Goal: Task Accomplishment & Management: Complete application form

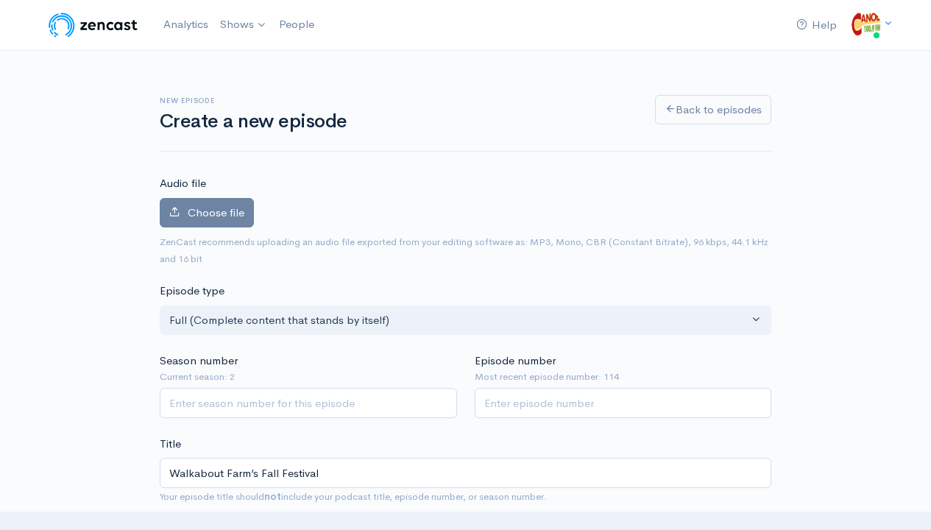
scroll to position [396, 0]
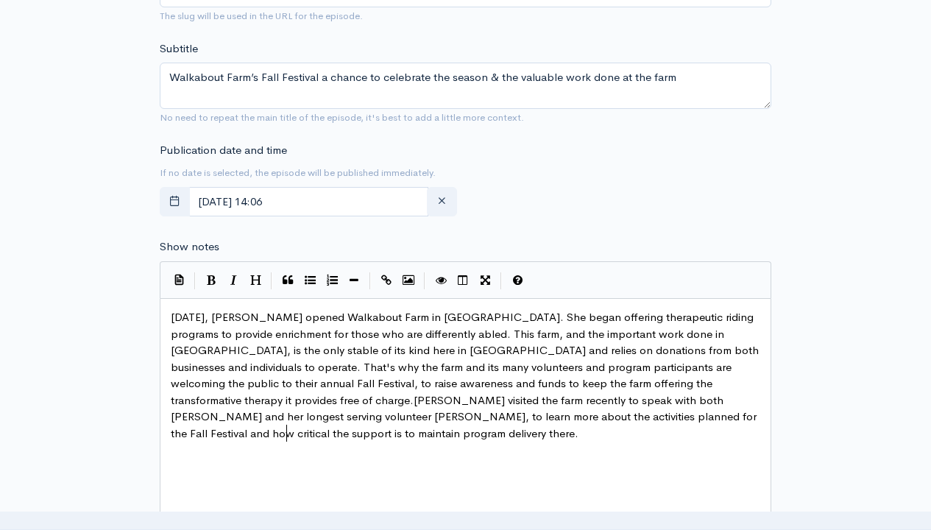
type textarea "[DATE], [PERSON_NAME] opened Walkabout Farm in [GEOGRAPHIC_DATA]. She began off…"
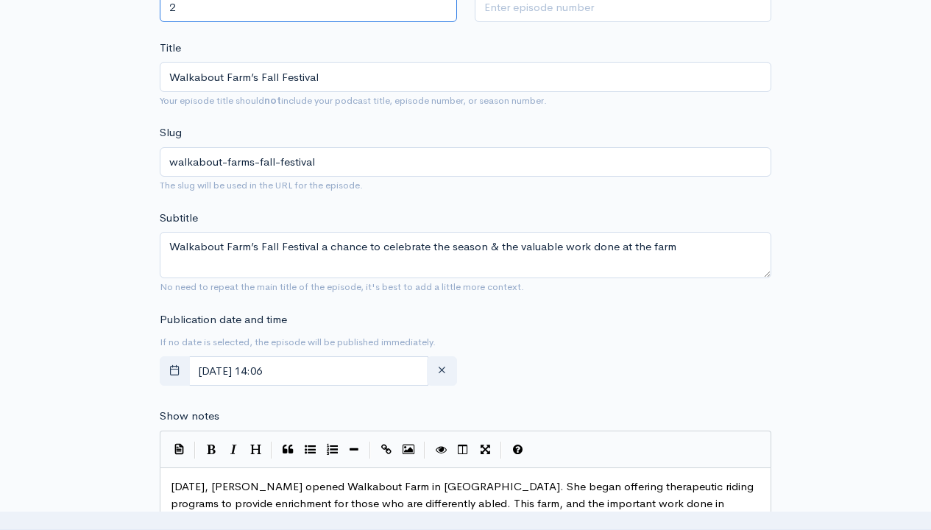
scroll to position [83, 0]
type input "2"
type input "115"
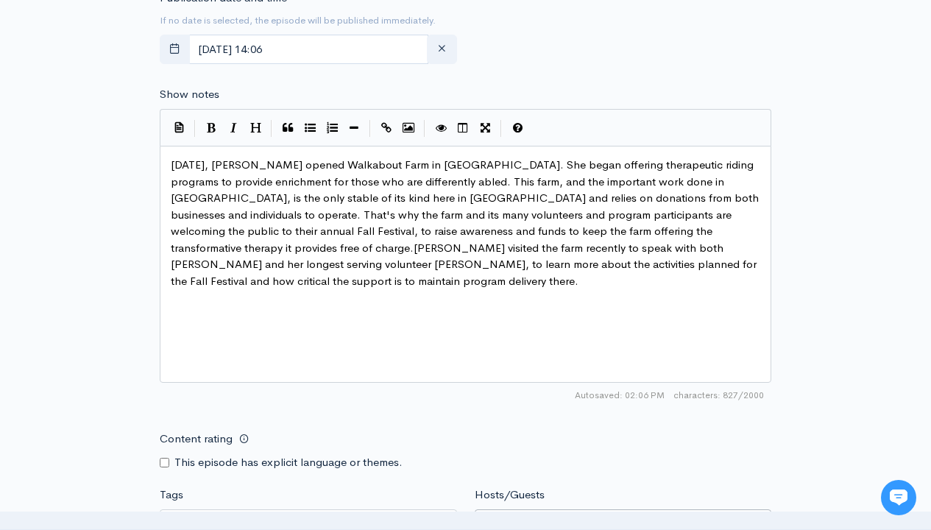
type input "[PERSON_NAME]"
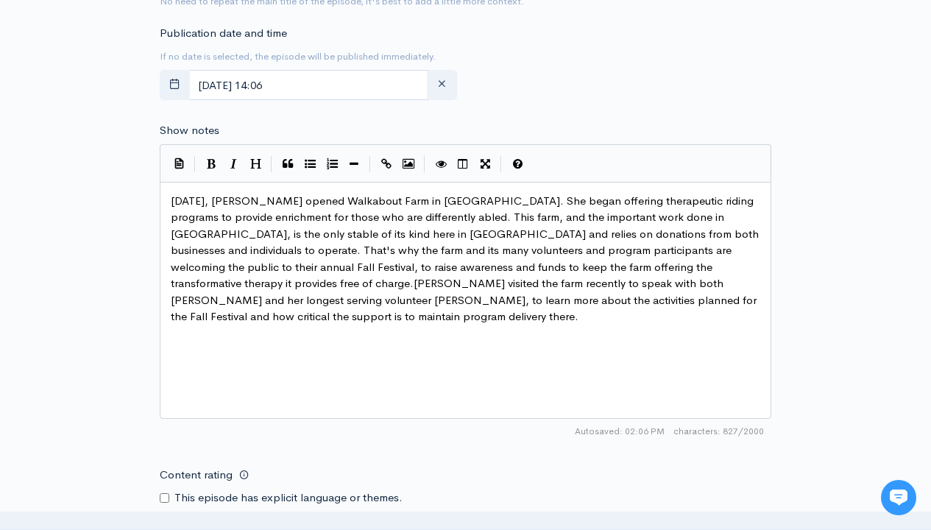
scroll to position [800, 0]
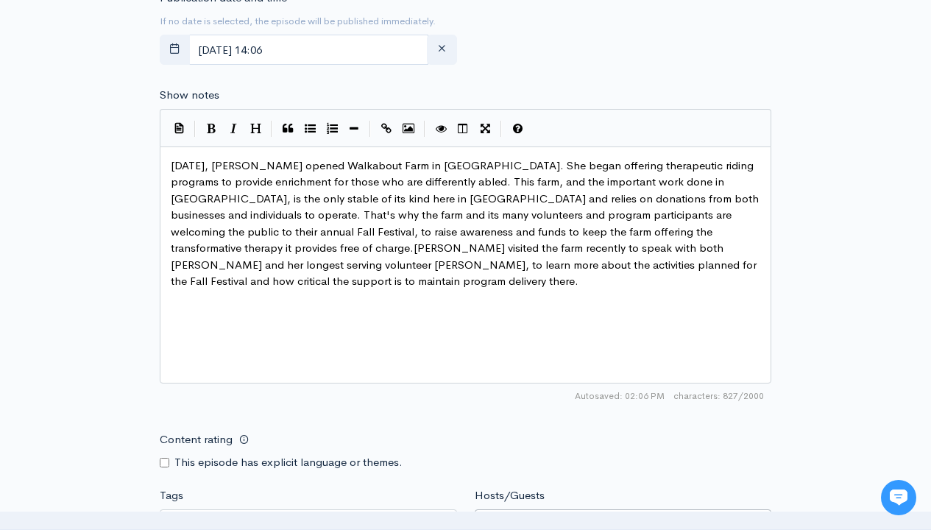
click at [235, 514] on input "Tags" at bounding box center [235, 522] width 132 height 17
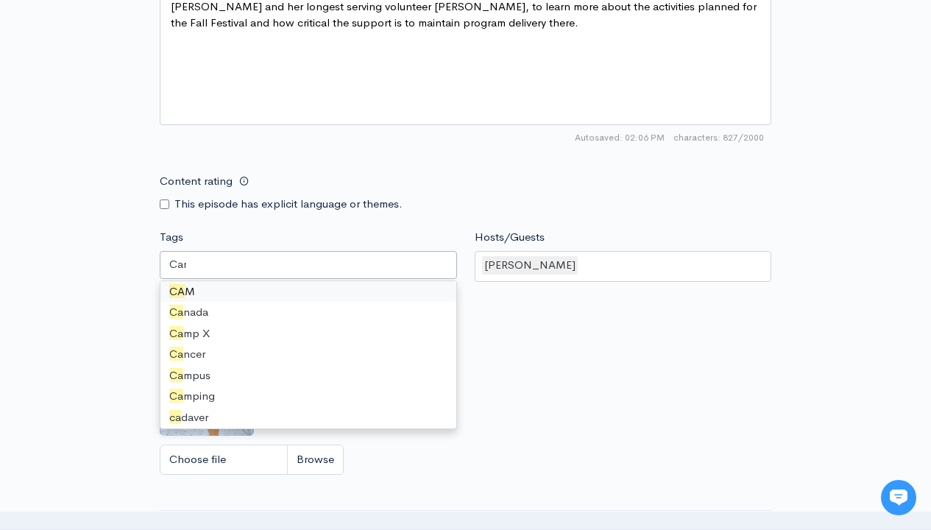
scroll to position [0, 0]
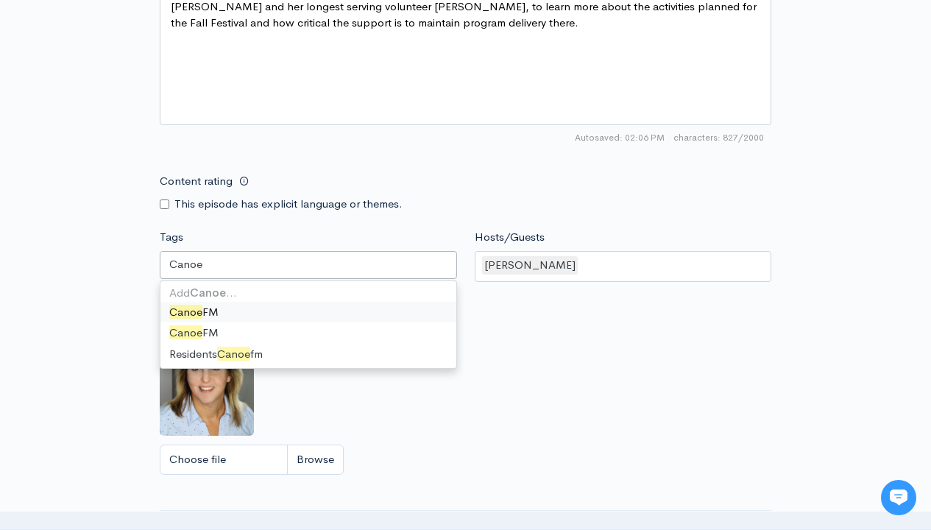
type input "Canoe FM"
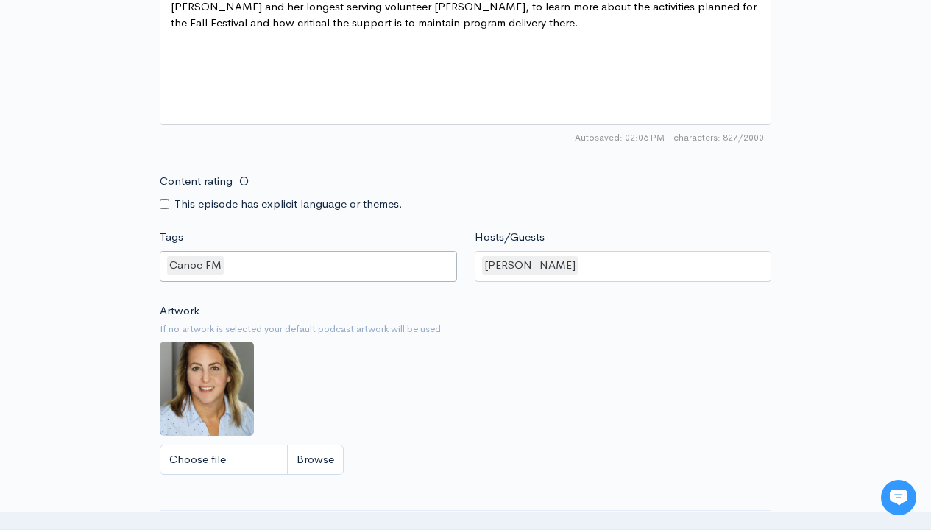
click at [226, 265] on input "Tags" at bounding box center [227, 265] width 3 height 17
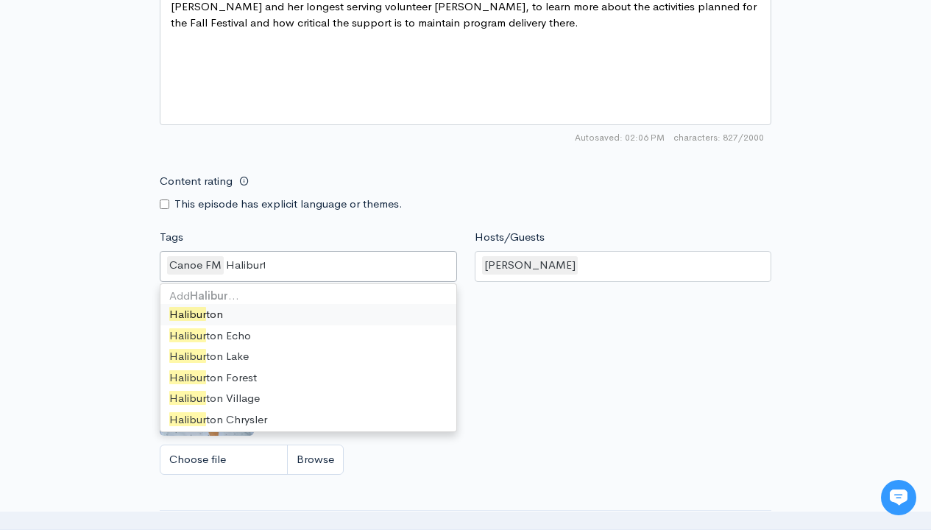
type input "Haliburton"
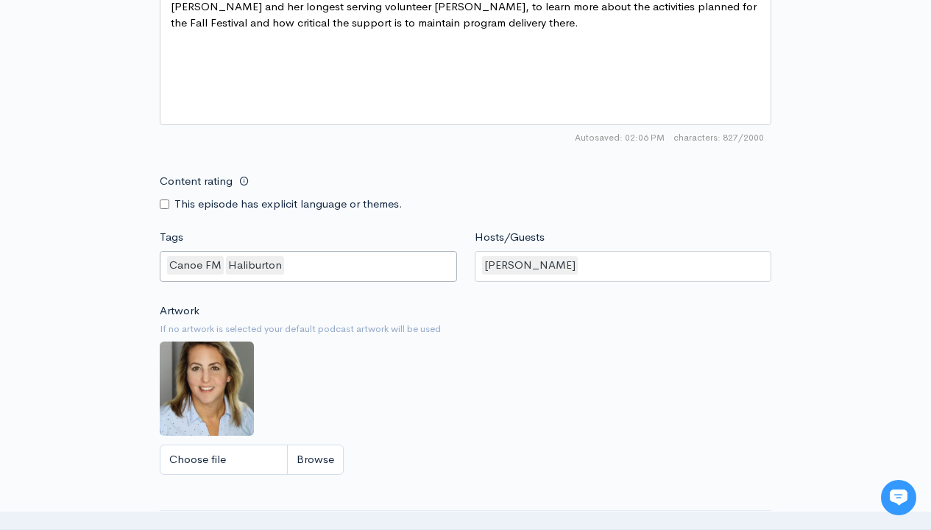
click at [286, 265] on input "Tags" at bounding box center [287, 265] width 3 height 17
type input "Fall Festival"
click at [350, 265] on input "Tags" at bounding box center [351, 265] width 3 height 17
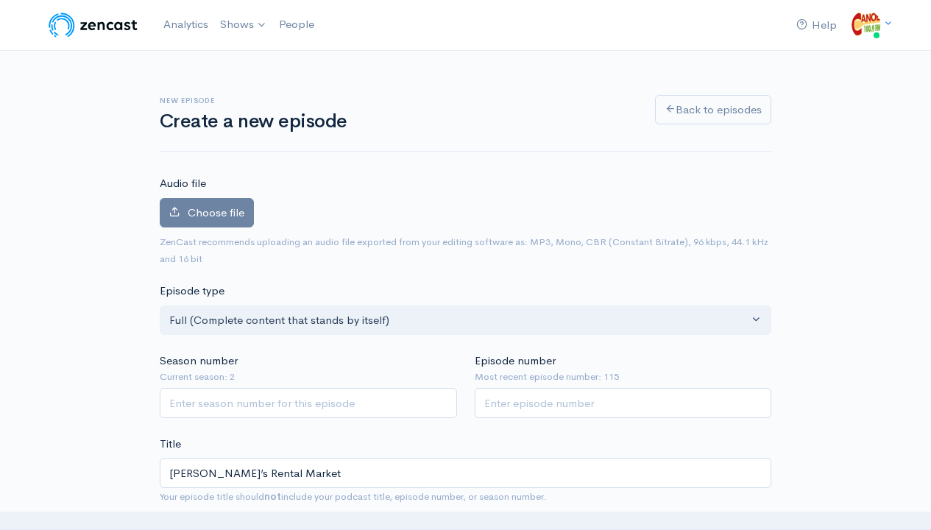
scroll to position [396, 0]
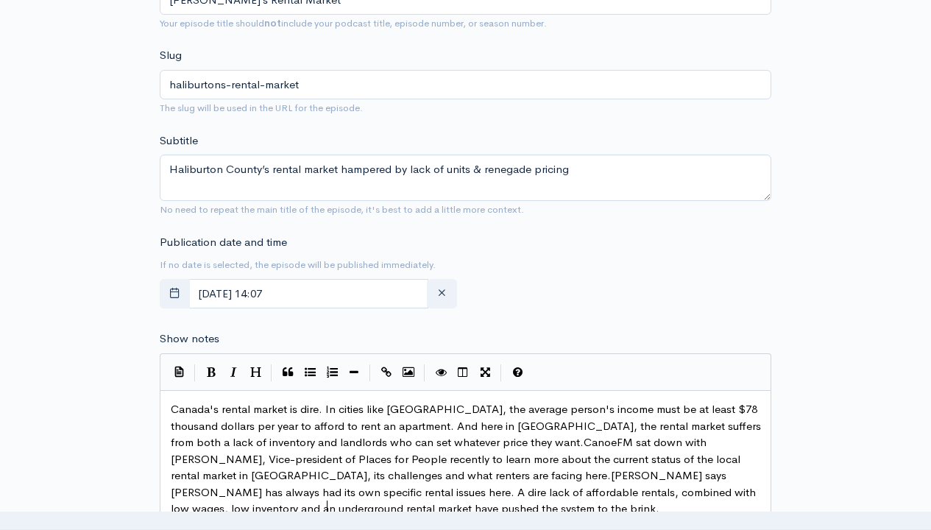
type textarea "Canada's rental market is dire. In cities like Toronto, the average person's in…"
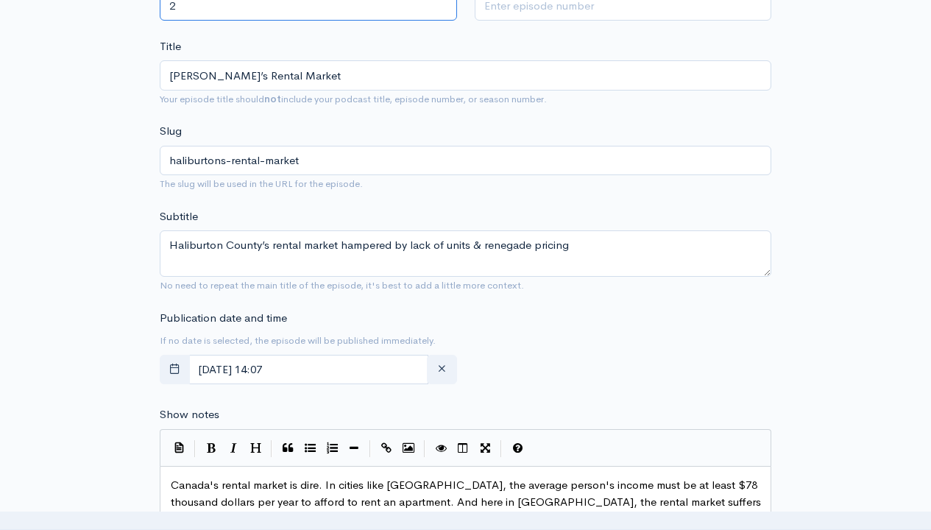
scroll to position [83, 0]
type input "2"
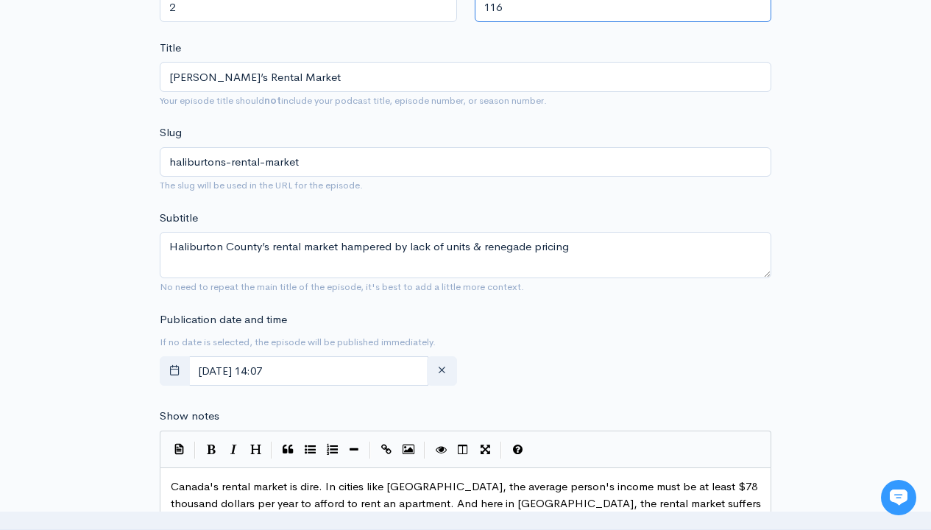
scroll to position [0, 0]
type input "116"
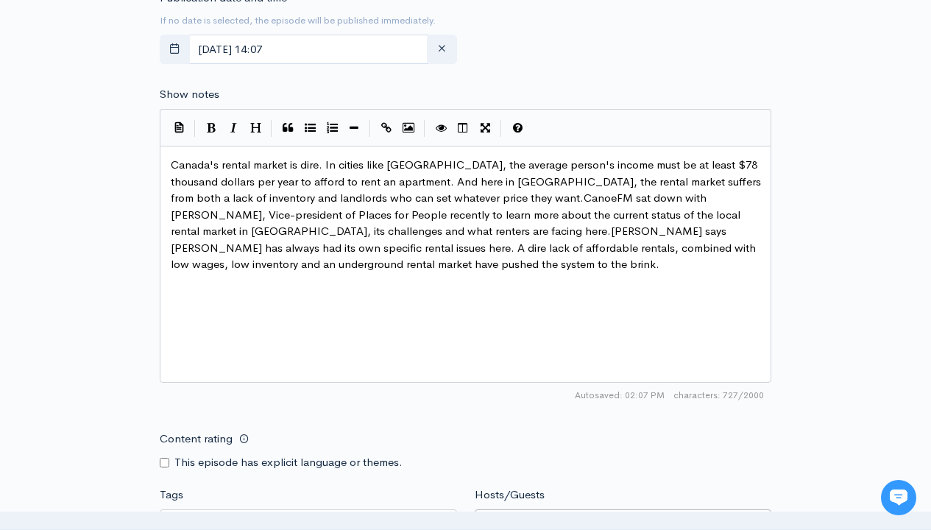
type input "[PERSON_NAME]"
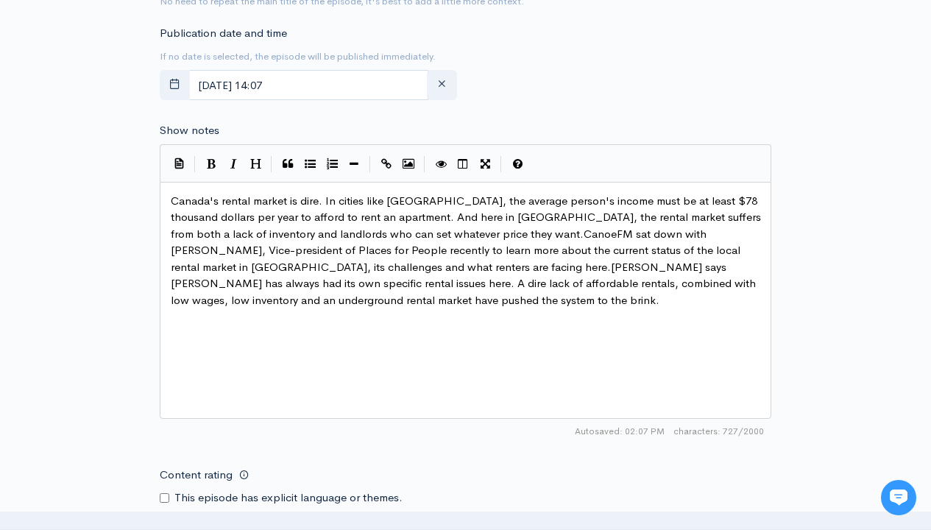
scroll to position [800, 0]
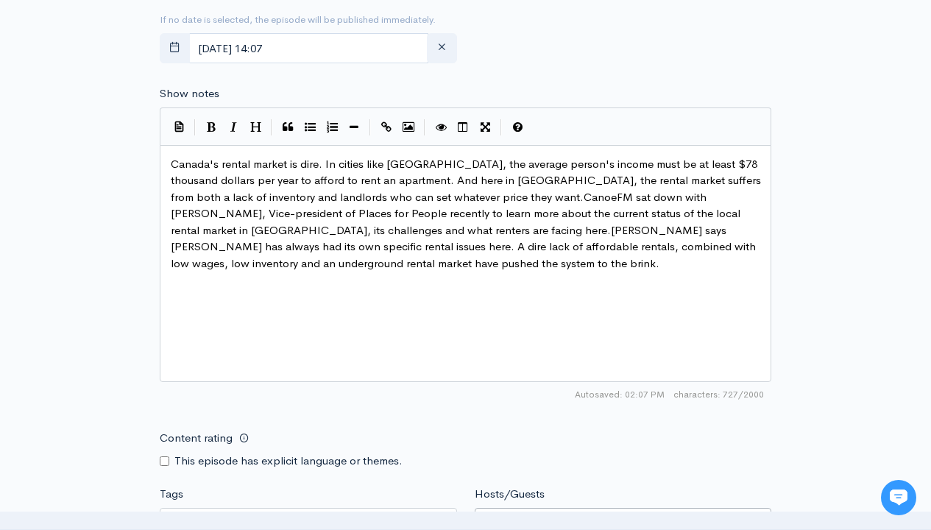
click at [235, 513] on input "Tags" at bounding box center [235, 521] width 132 height 17
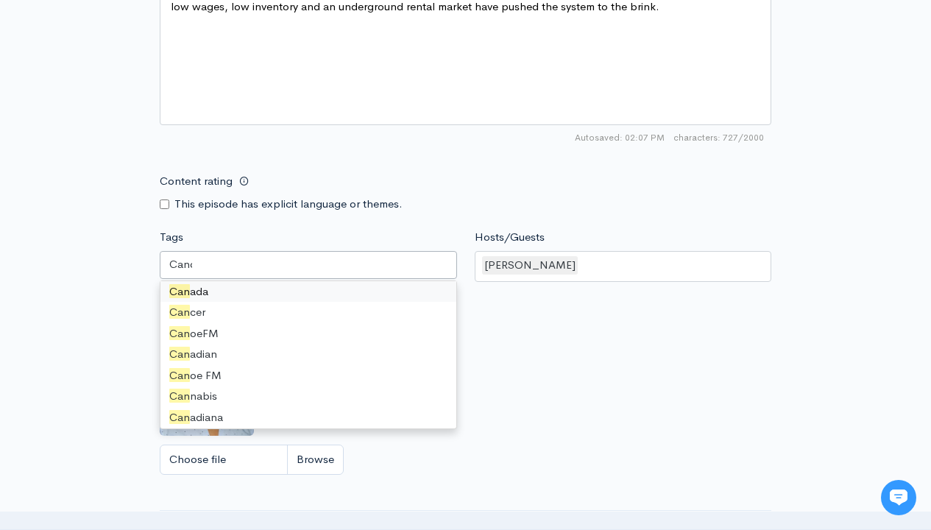
scroll to position [0, 0]
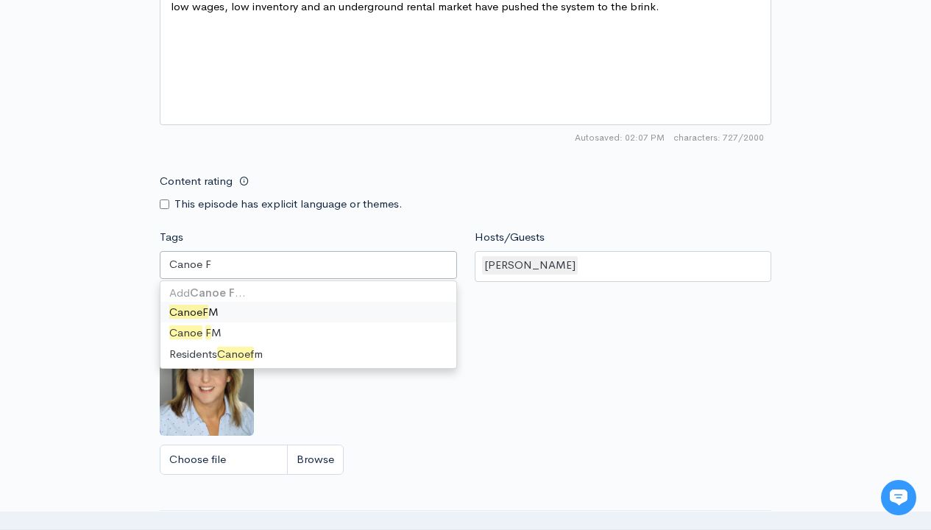
type input "Canoe FM"
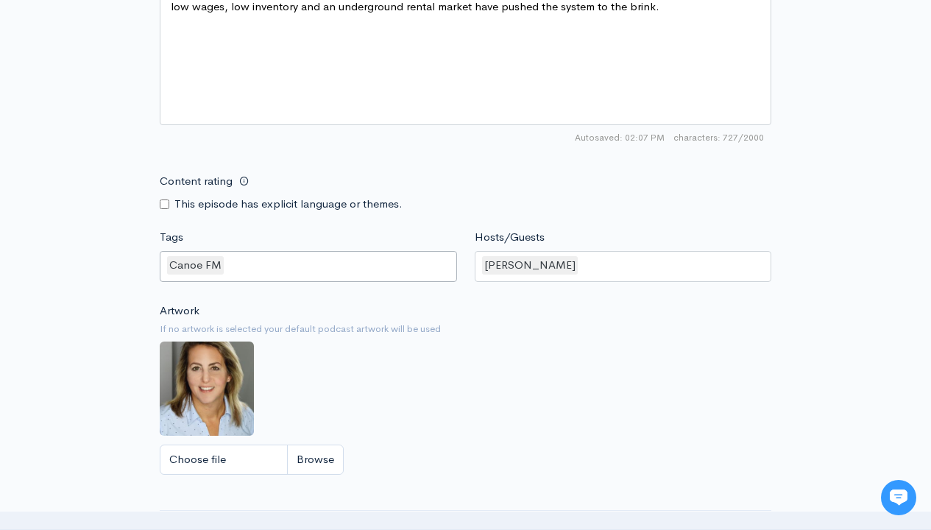
click at [226, 265] on input "Tags" at bounding box center [227, 265] width 3 height 17
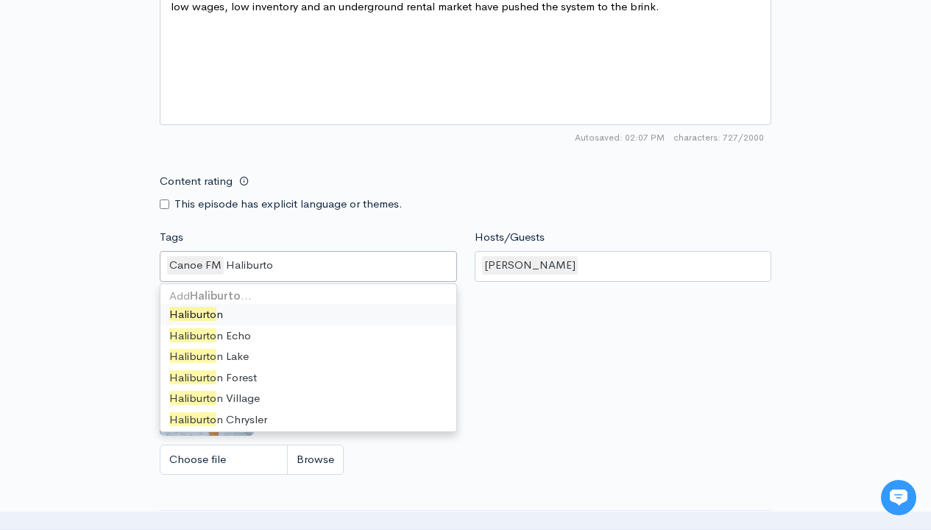
type input "Haliburton"
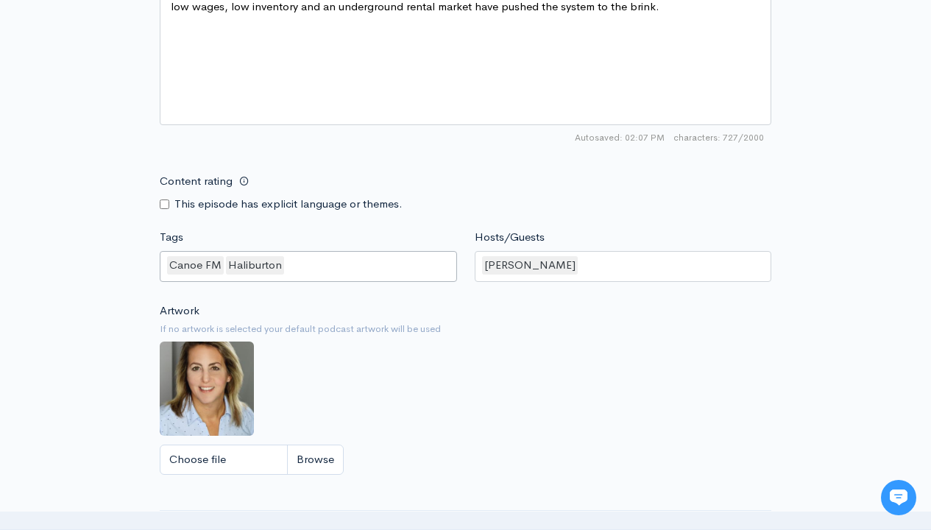
click at [286, 265] on input "Tags" at bounding box center [287, 265] width 3 height 17
type input "Rental Market"
